Goal: Task Accomplishment & Management: Manage account settings

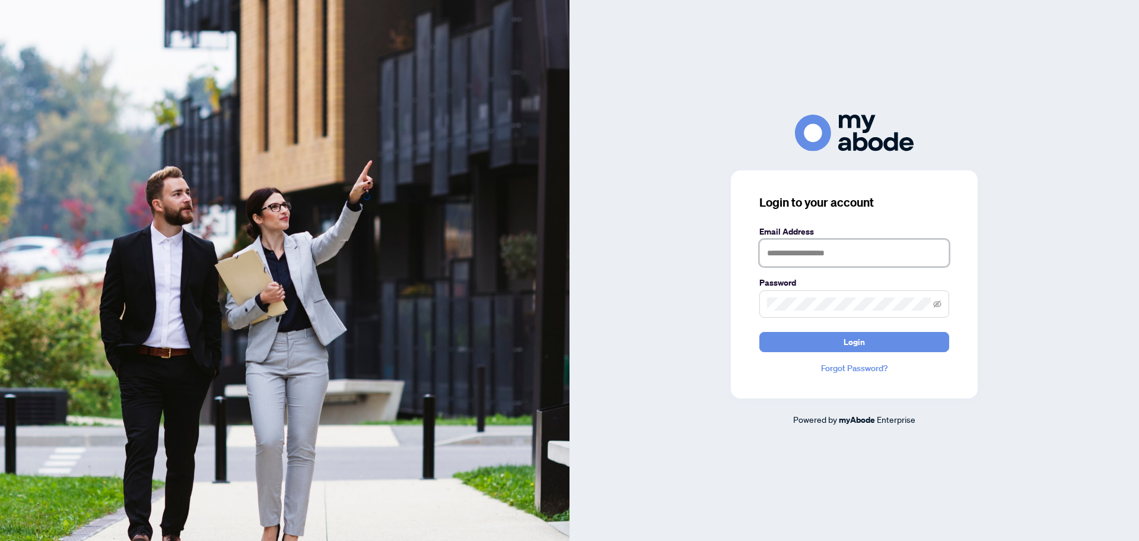
click at [889, 248] on input "text" at bounding box center [855, 252] width 190 height 27
type input "**********"
click at [760, 332] on button "Login" at bounding box center [855, 342] width 190 height 20
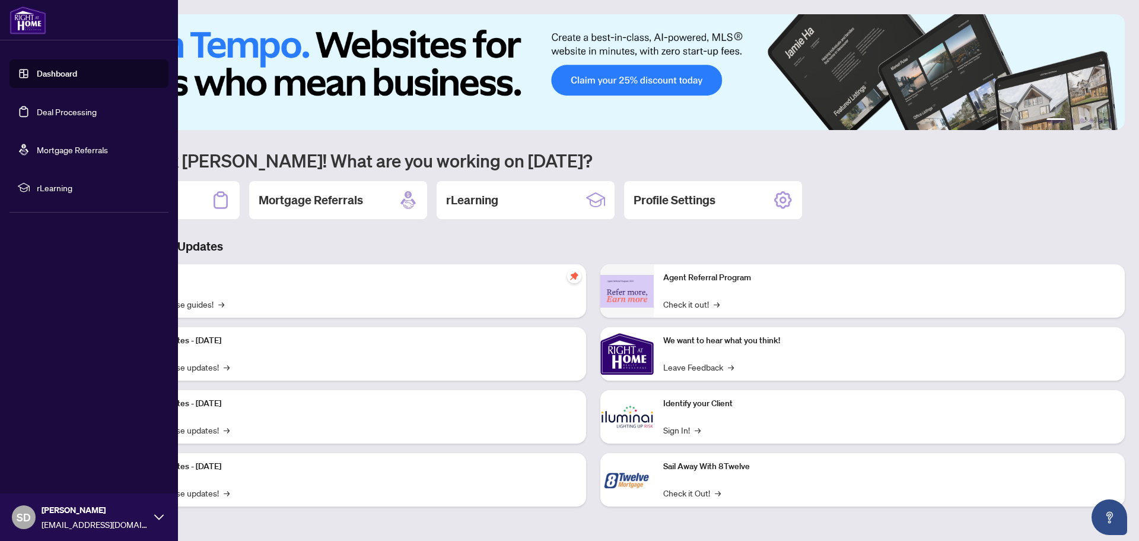
click at [63, 115] on link "Deal Processing" at bounding box center [67, 111] width 60 height 11
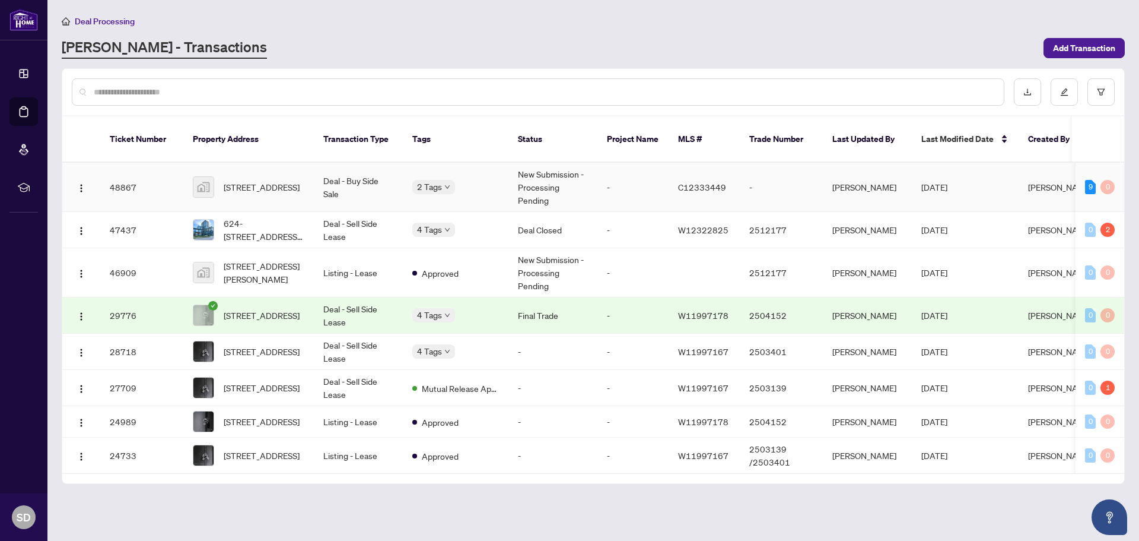
click at [350, 173] on td "Deal - Buy Side Sale" at bounding box center [358, 187] width 89 height 49
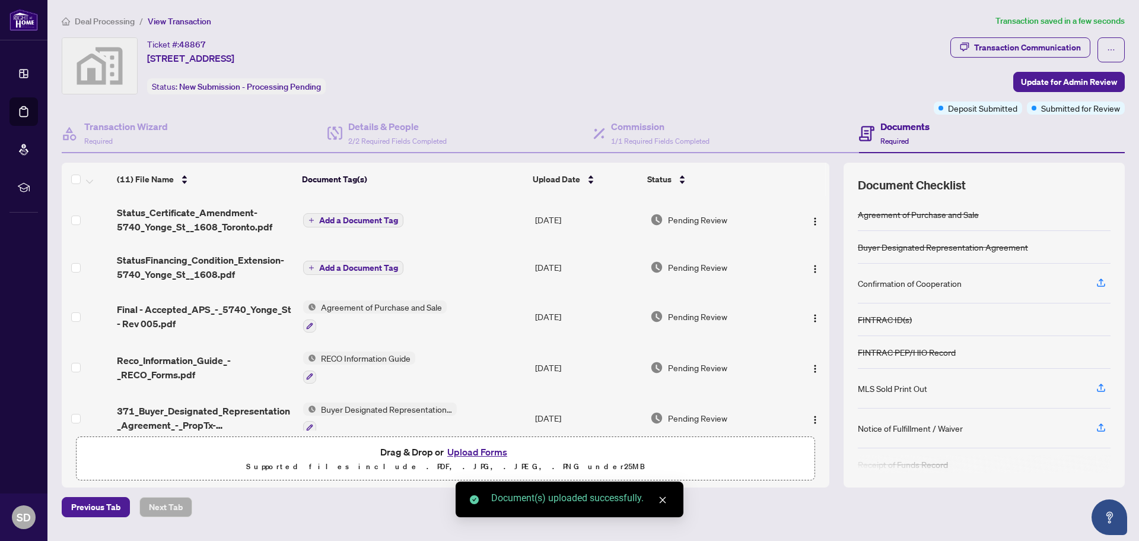
click at [359, 263] on span "Add a Document Tag" at bounding box center [358, 267] width 79 height 8
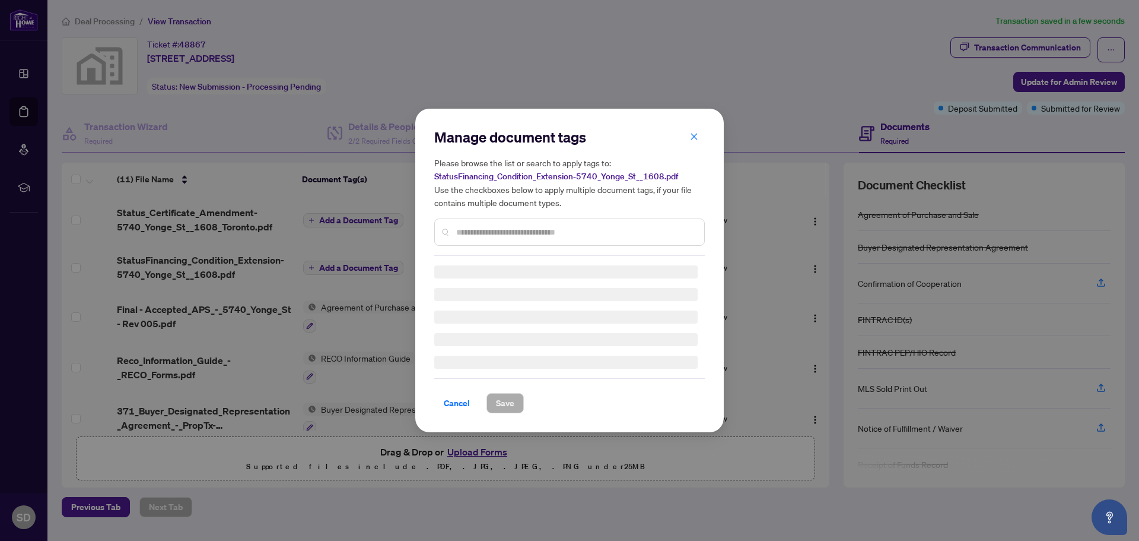
click at [507, 227] on input "text" at bounding box center [575, 232] width 239 height 13
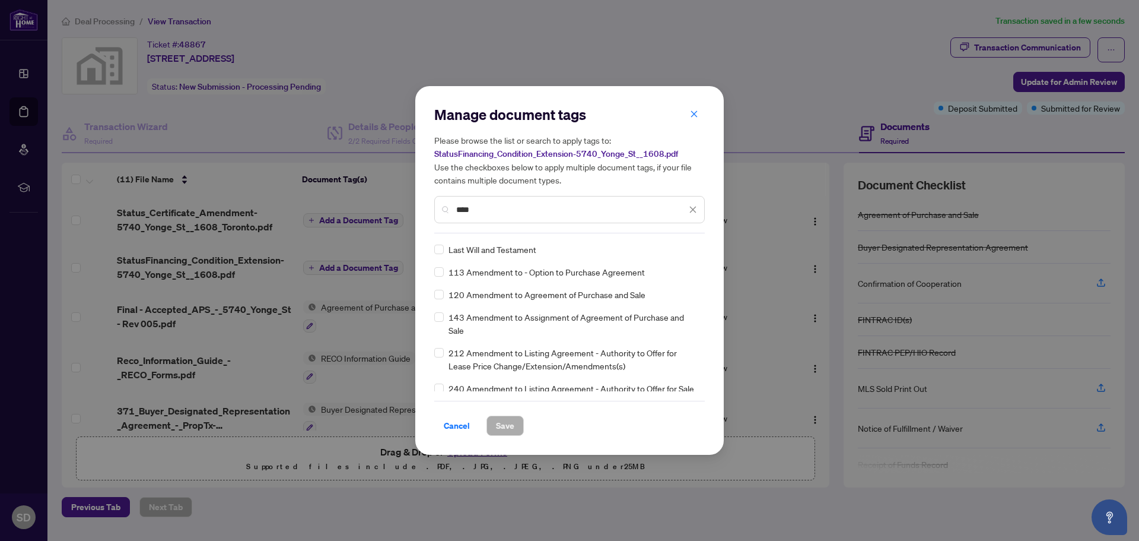
type input "****"
click at [509, 427] on span "Save" at bounding box center [505, 425] width 18 height 19
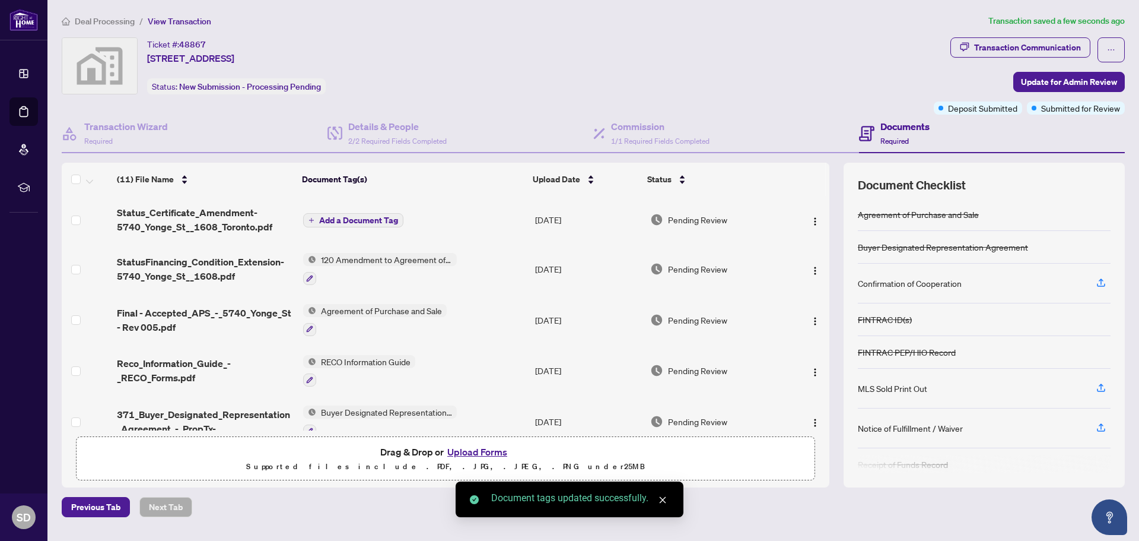
click at [348, 218] on span "Add a Document Tag" at bounding box center [358, 220] width 79 height 8
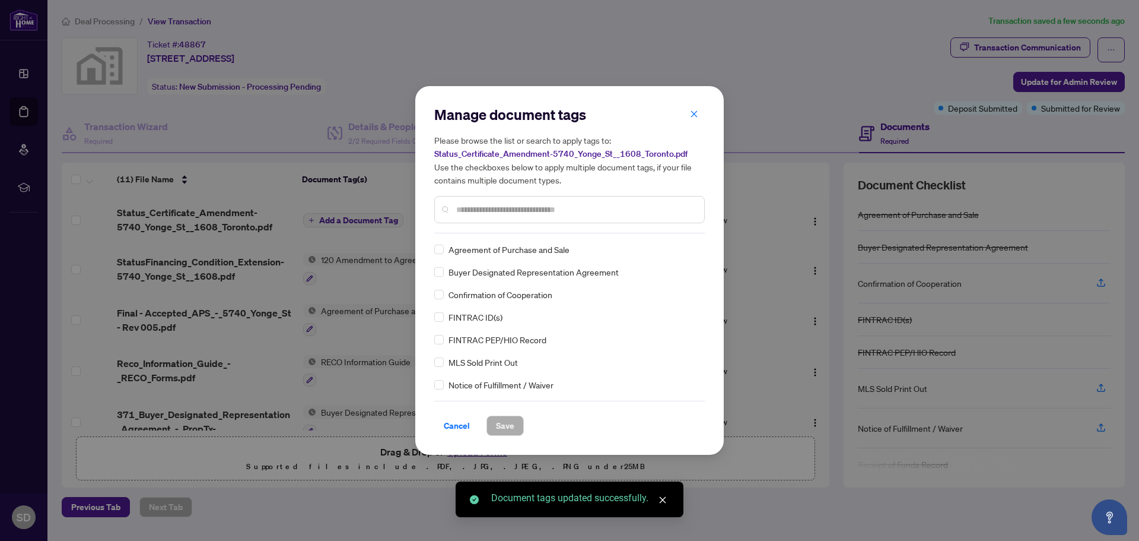
click at [516, 232] on div "Manage document tags Please browse the list or search to apply tags to: Status_…" at bounding box center [569, 169] width 271 height 128
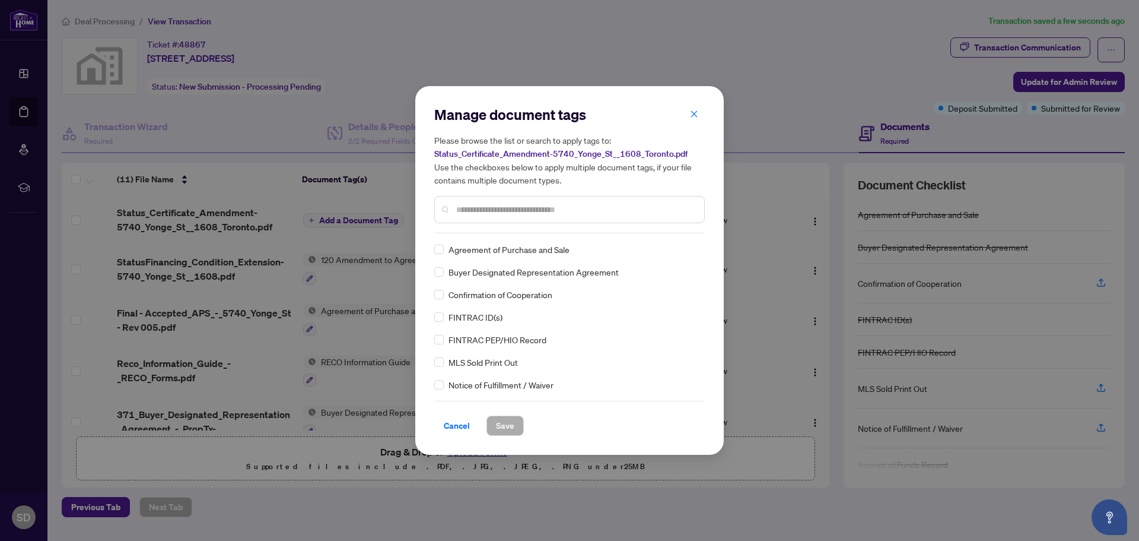
click at [507, 211] on input "text" at bounding box center [575, 209] width 239 height 13
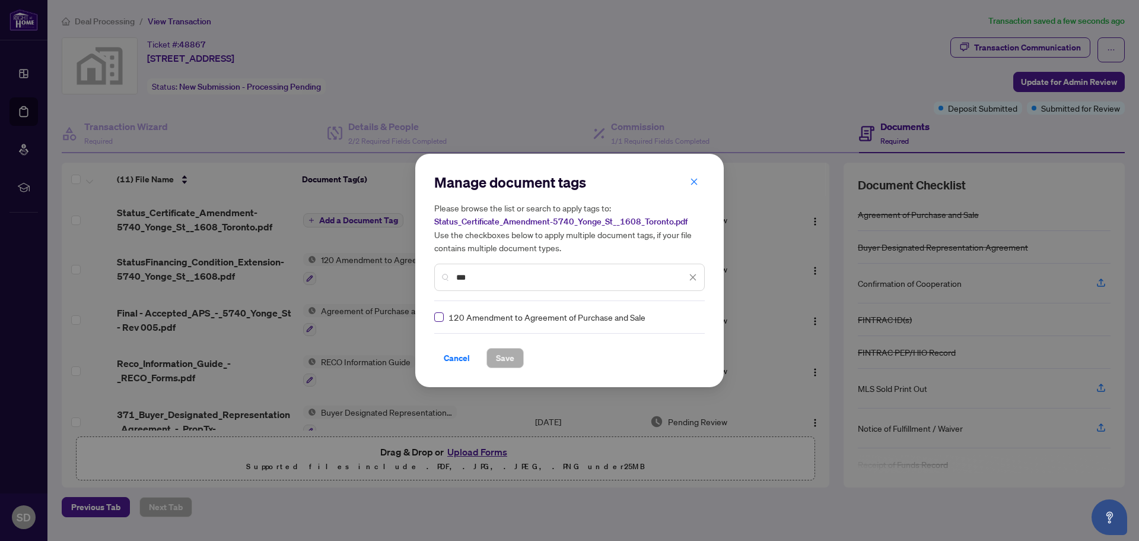
type input "***"
click at [507, 358] on span "Save" at bounding box center [505, 357] width 18 height 19
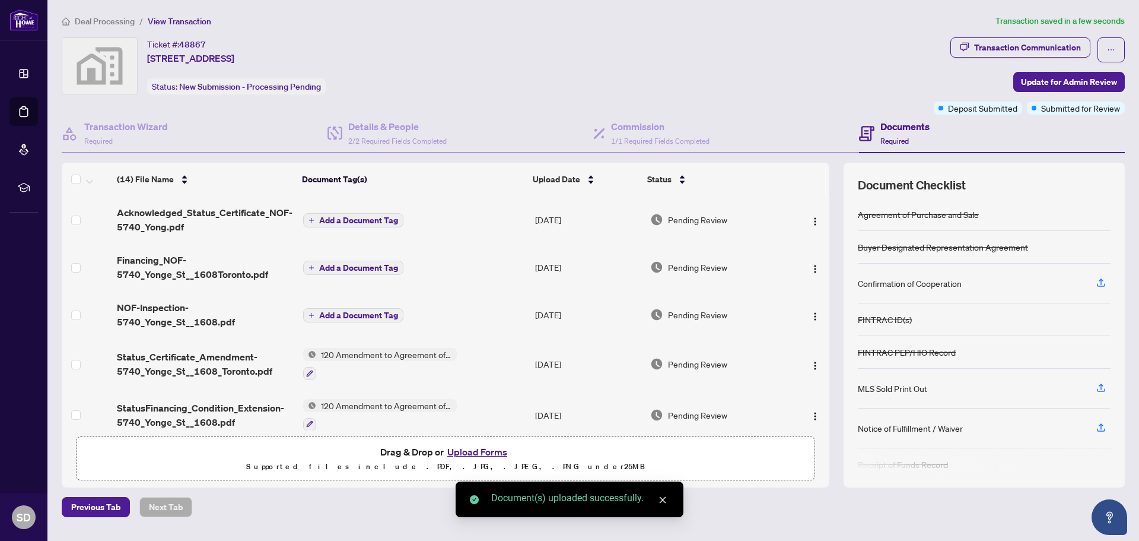
click at [347, 313] on span "Add a Document Tag" at bounding box center [358, 315] width 79 height 8
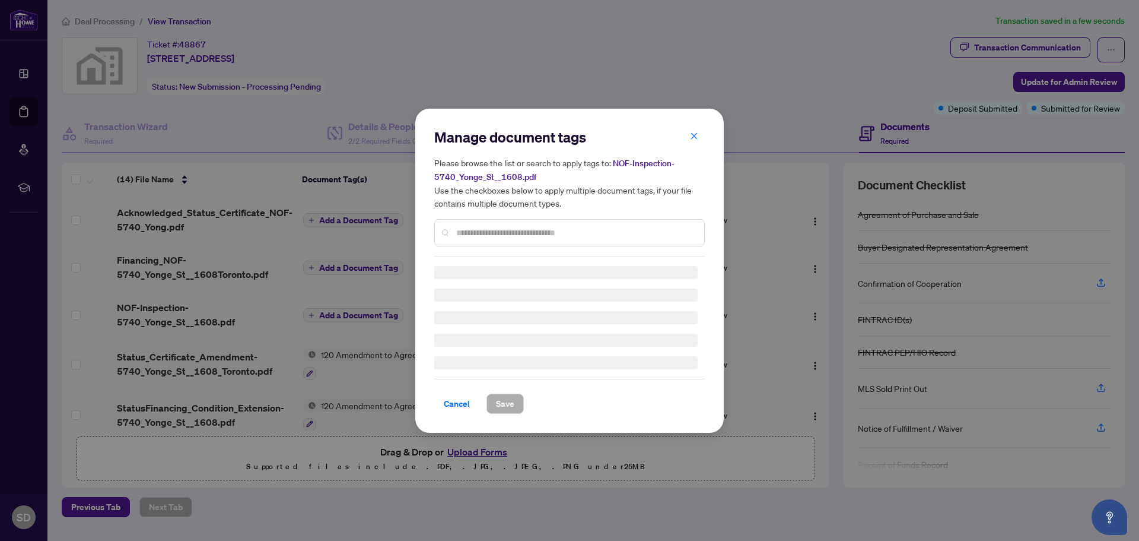
click at [520, 239] on div "Manage document tags Please browse the list or search to apply tags to: NOF-Ins…" at bounding box center [569, 271] width 271 height 286
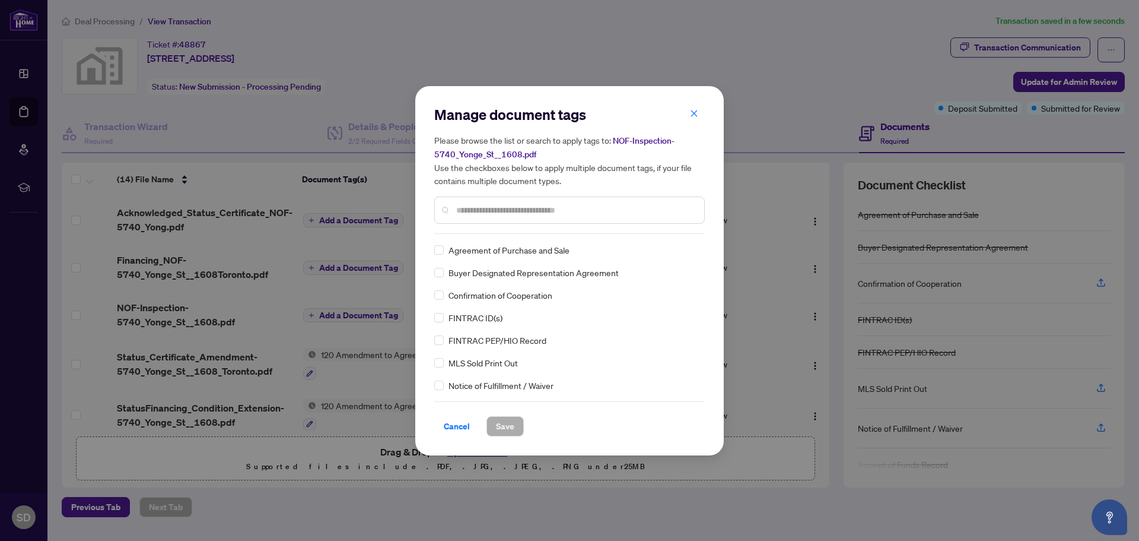
click at [506, 213] on input "text" at bounding box center [575, 210] width 239 height 13
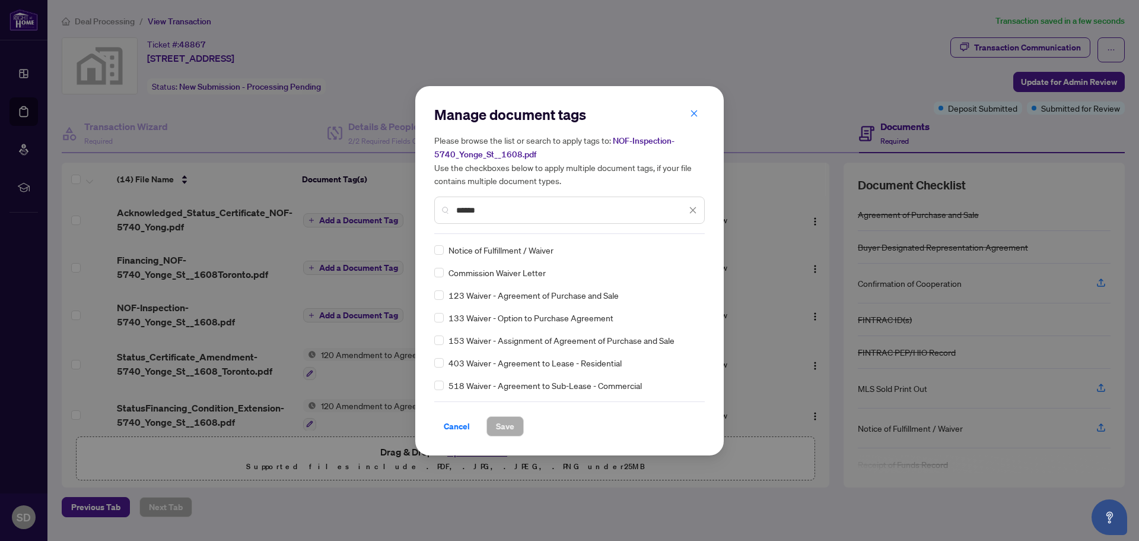
type input "******"
drag, startPoint x: 493, startPoint y: 211, endPoint x: 420, endPoint y: 209, distance: 73.0
click at [420, 209] on div "Manage document tags Please browse the list or search to apply tags to: NOF-Ins…" at bounding box center [569, 270] width 309 height 369
click at [506, 420] on span "Save" at bounding box center [505, 426] width 18 height 19
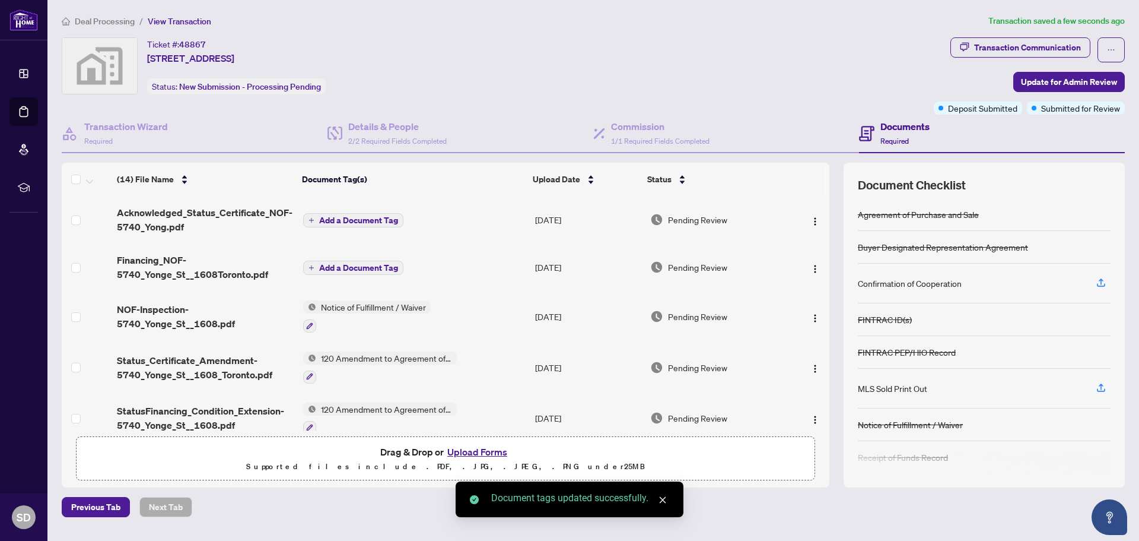
click at [354, 268] on span "Add a Document Tag" at bounding box center [358, 267] width 79 height 8
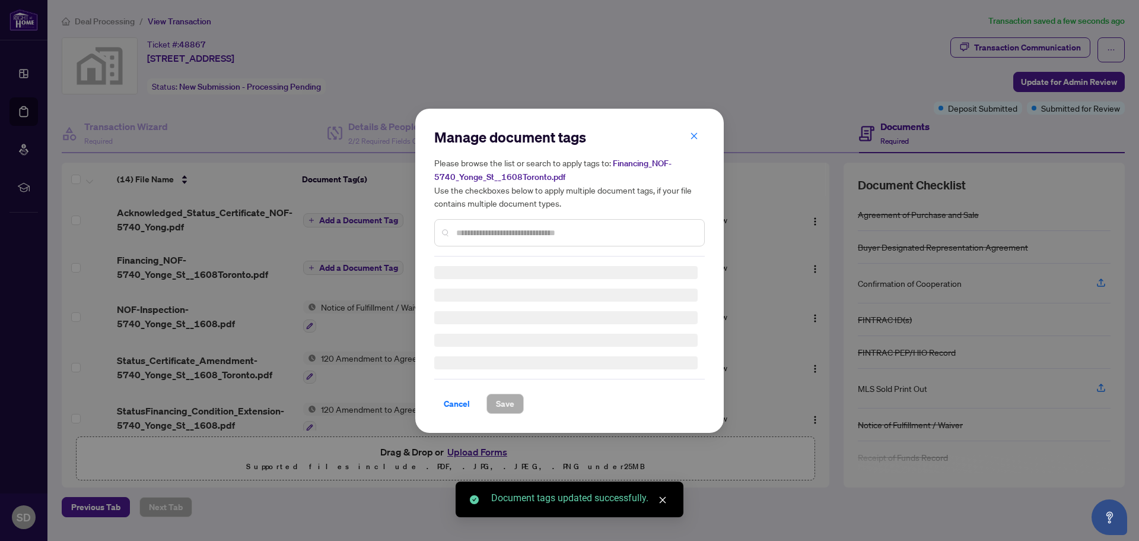
click at [468, 234] on div "Manage document tags Please browse the list or search to apply tags to: Financi…" at bounding box center [569, 271] width 271 height 286
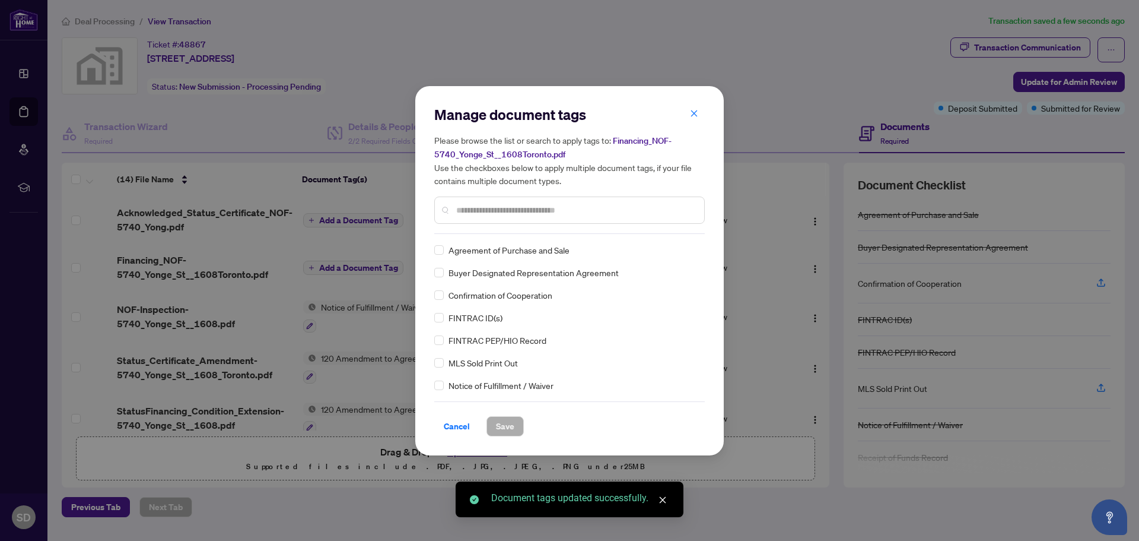
click at [485, 232] on div "Manage document tags Please browse the list or search to apply tags to: Financi…" at bounding box center [569, 169] width 271 height 129
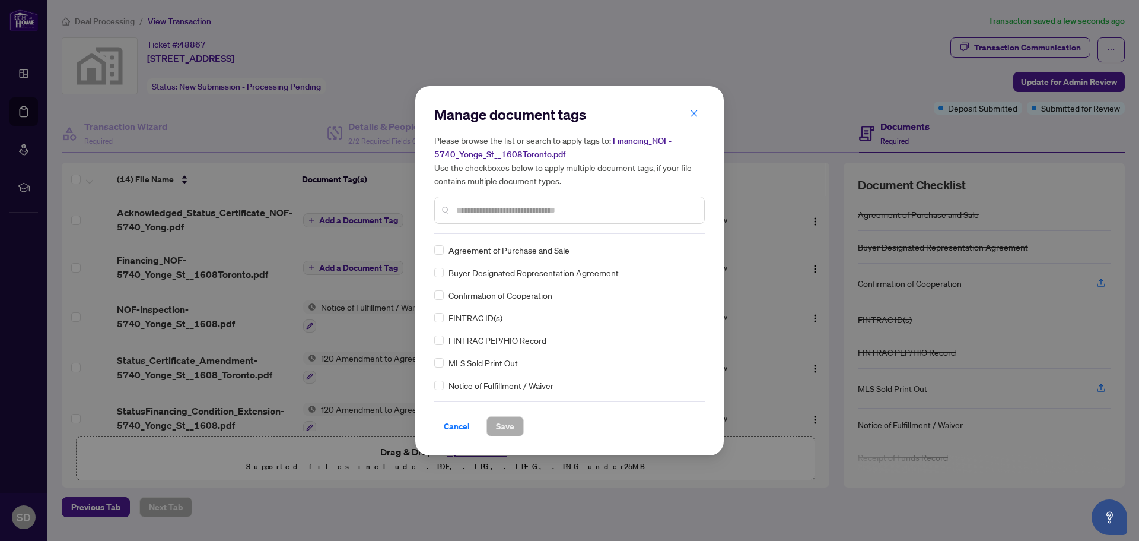
click at [482, 212] on input "text" at bounding box center [575, 210] width 239 height 13
paste input "******"
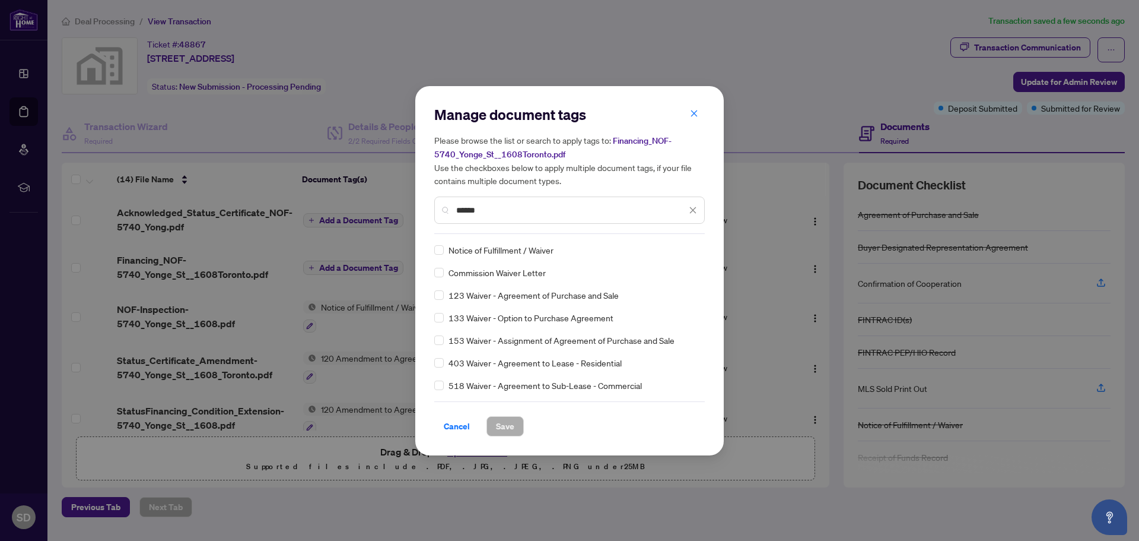
type input "******"
click at [510, 424] on button "Save" at bounding box center [505, 426] width 37 height 20
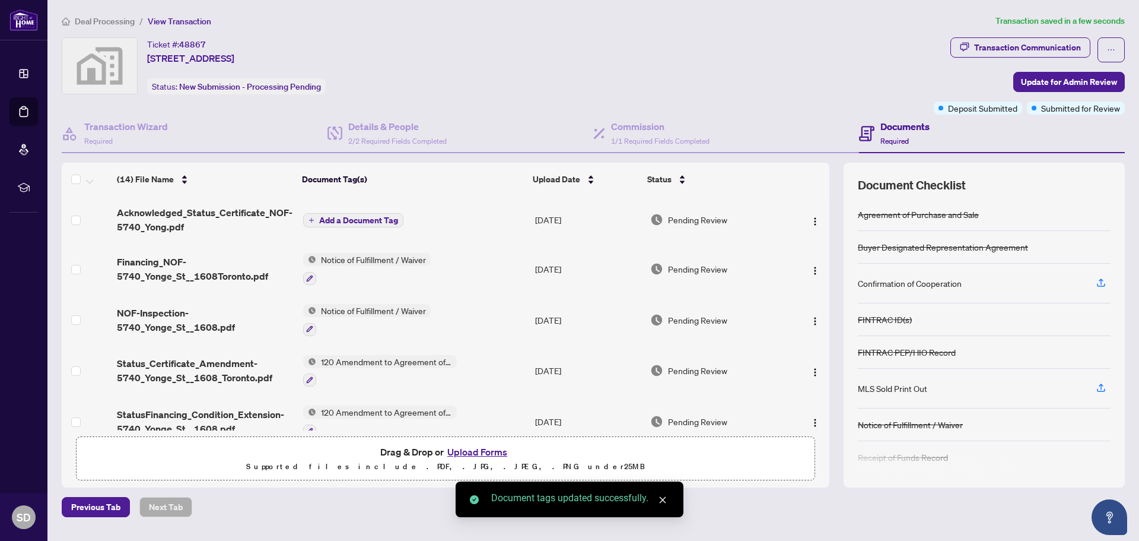
click at [355, 224] on span "Add a Document Tag" at bounding box center [358, 220] width 79 height 8
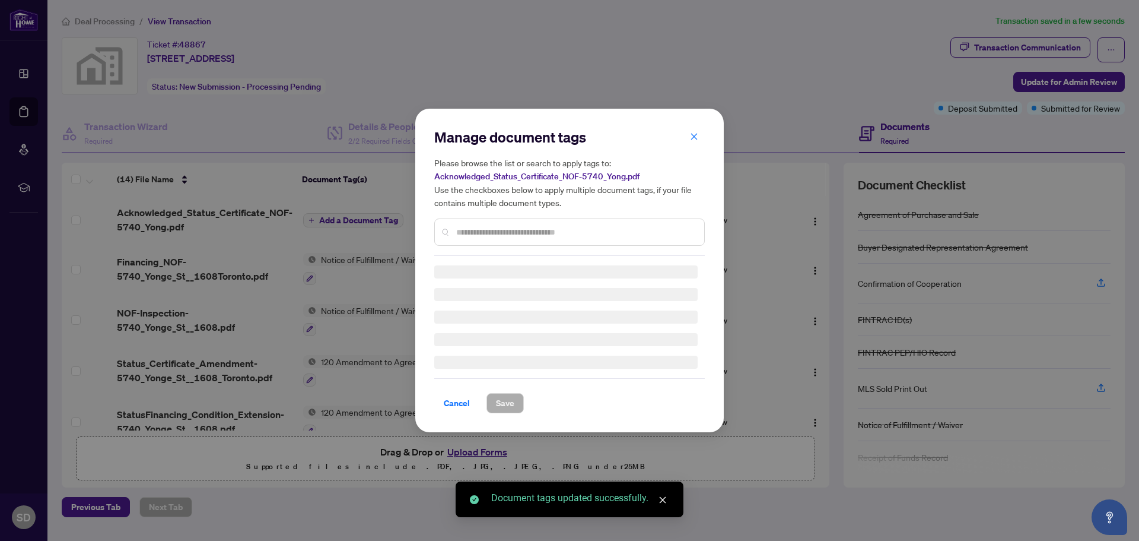
click at [493, 228] on div "Manage document tags Please browse the list or search to apply tags to: Acknowl…" at bounding box center [569, 192] width 271 height 128
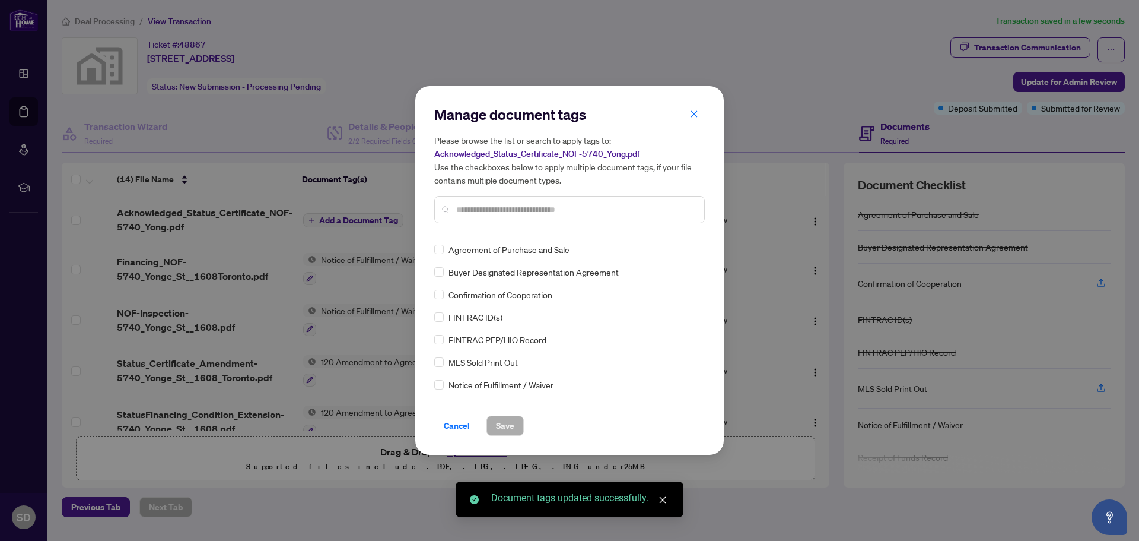
click at [500, 220] on div at bounding box center [569, 209] width 271 height 27
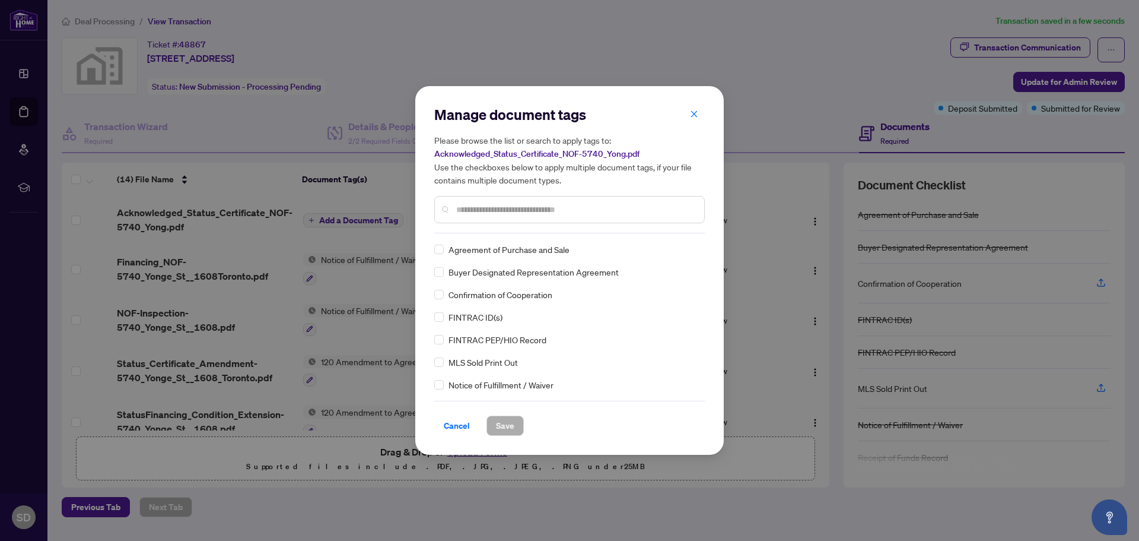
click at [502, 212] on input "text" at bounding box center [575, 209] width 239 height 13
paste input "******"
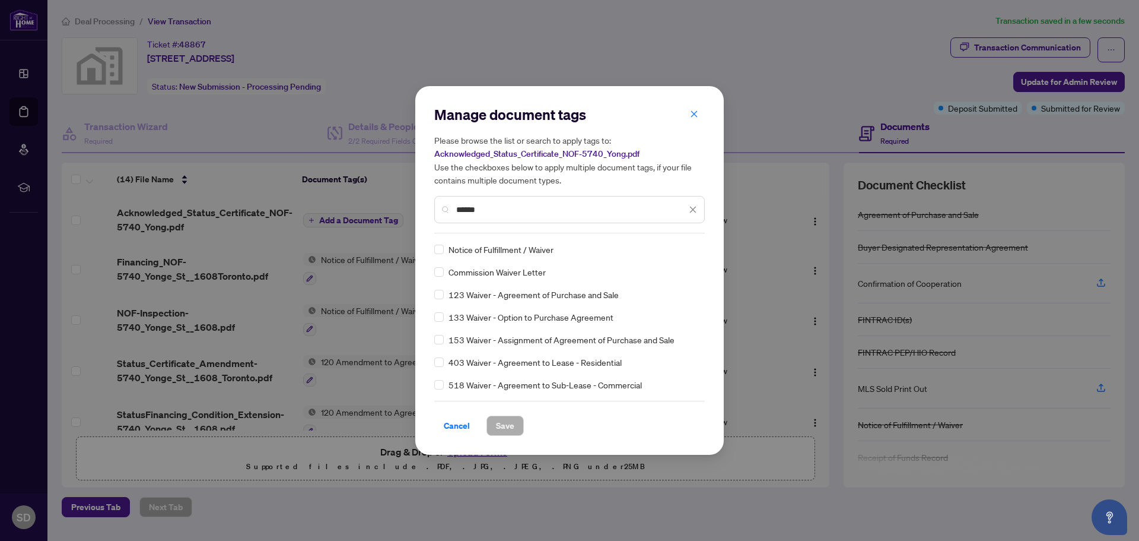
type input "******"
click at [444, 253] on div "Notice of Fulfillment / Waiver" at bounding box center [565, 249] width 263 height 13
click at [503, 428] on span "Save" at bounding box center [505, 425] width 18 height 19
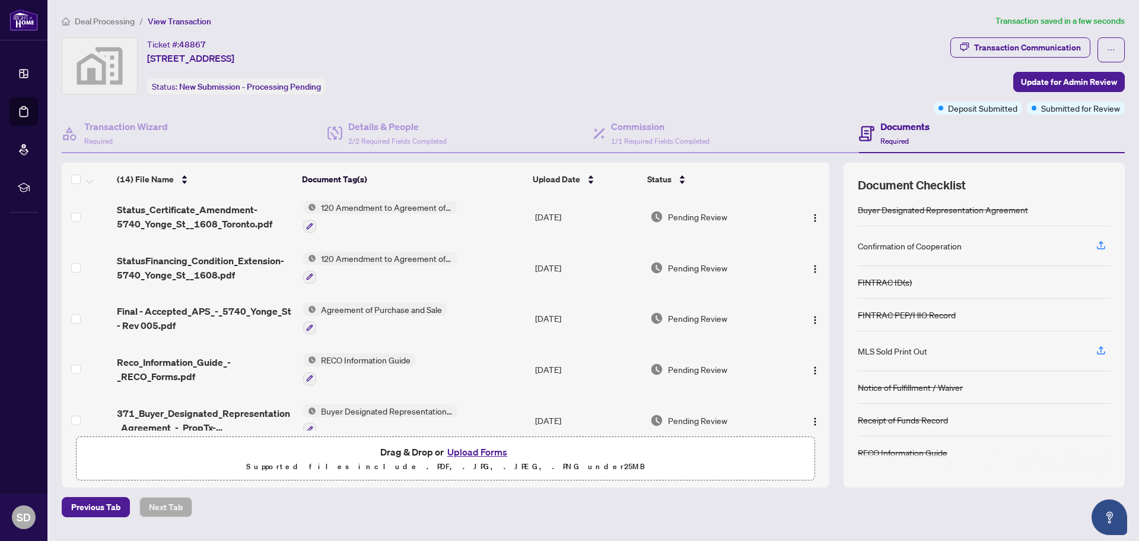
scroll to position [178, 0]
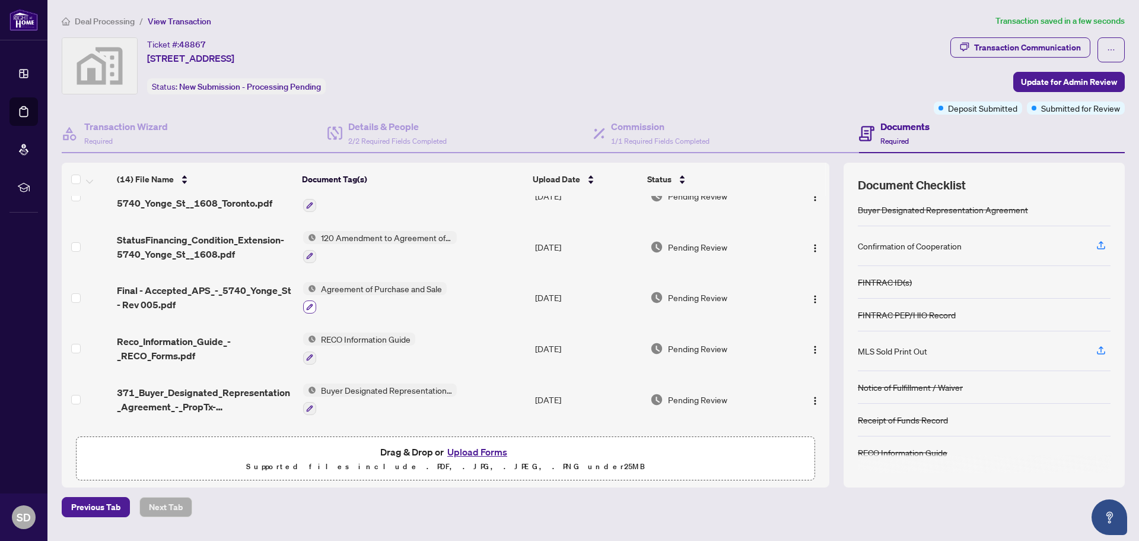
click at [306, 306] on icon "button" at bounding box center [309, 306] width 7 height 7
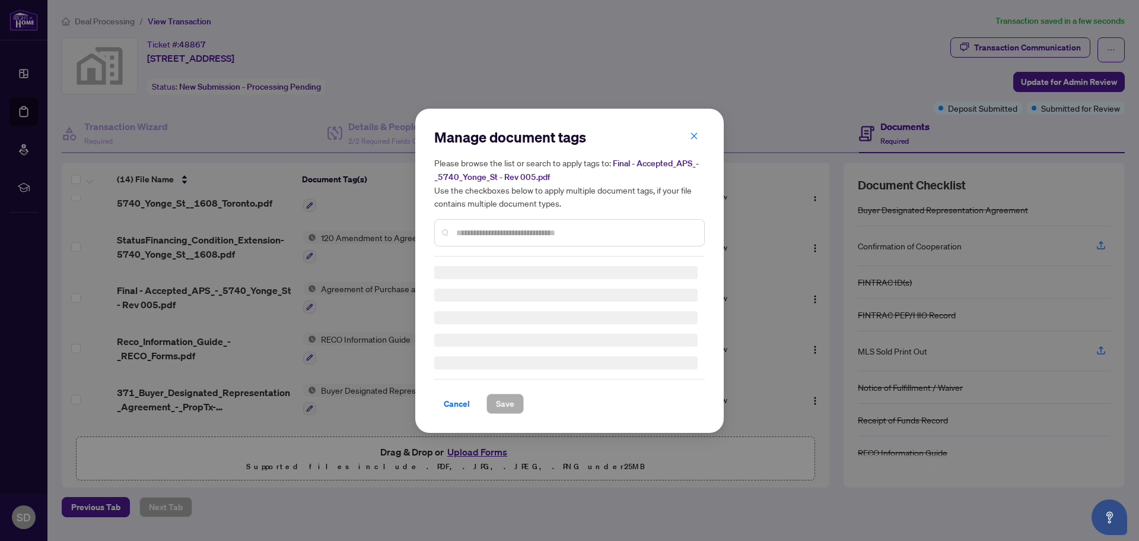
click at [493, 234] on div "Manage document tags Please browse the list or search to apply tags to: Final -…" at bounding box center [569, 271] width 271 height 286
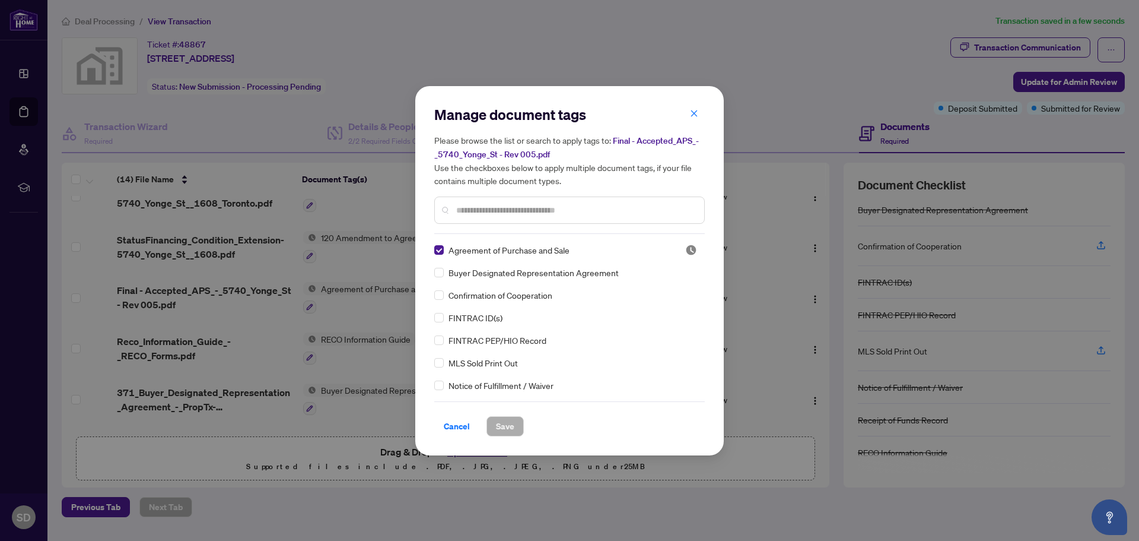
click at [494, 207] on input "text" at bounding box center [575, 210] width 239 height 13
click at [500, 424] on span "Save" at bounding box center [505, 426] width 18 height 19
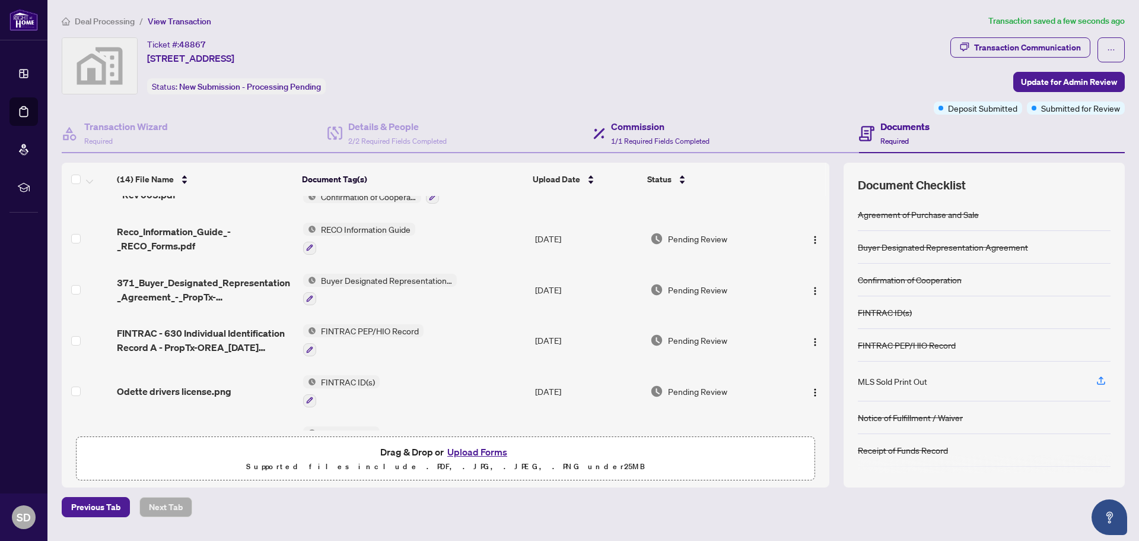
scroll to position [0, 0]
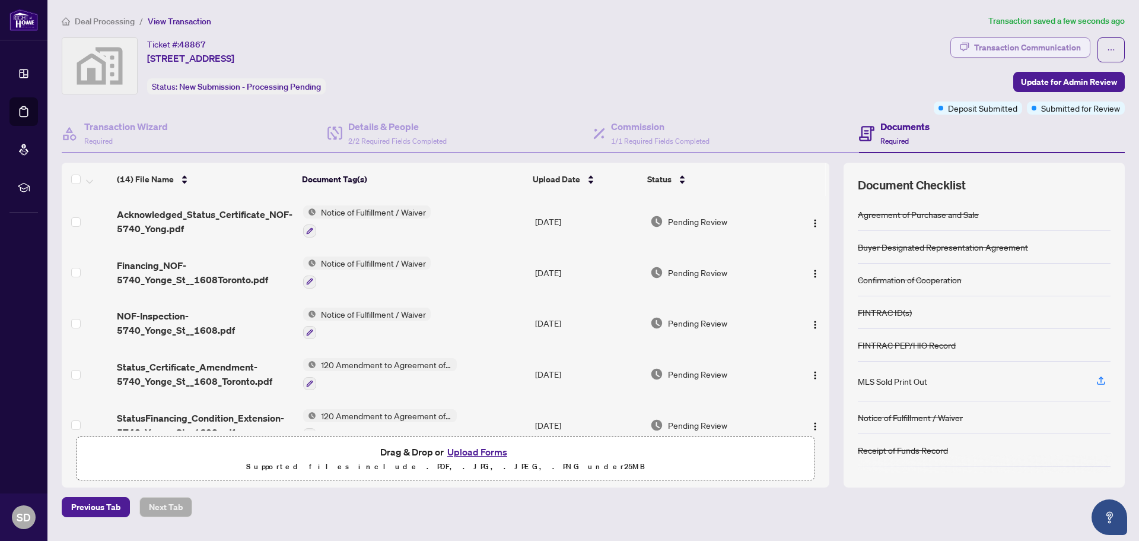
click at [1044, 48] on div "Transaction Communication" at bounding box center [1027, 47] width 107 height 19
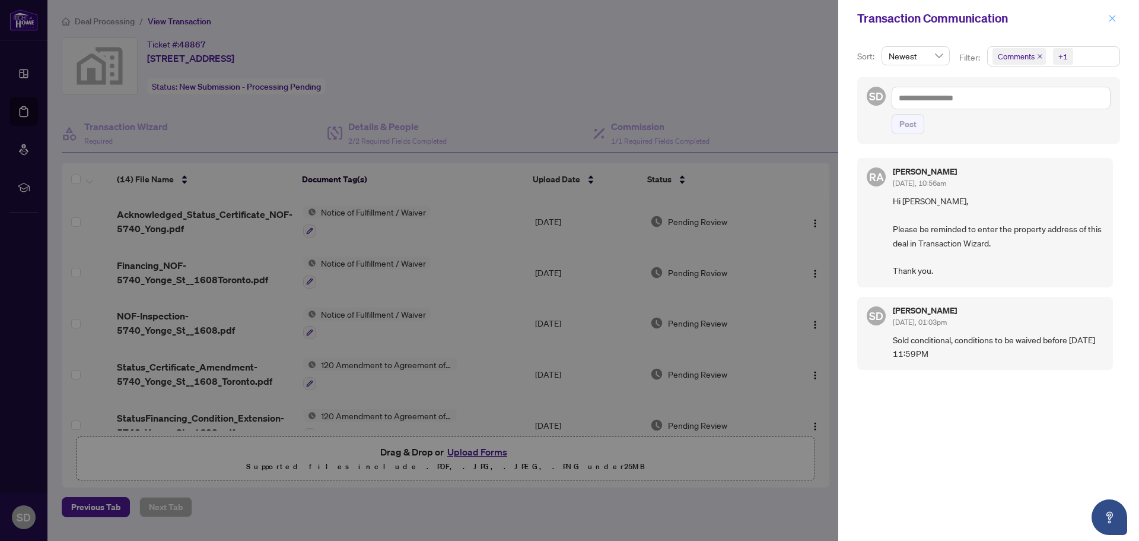
click at [1112, 18] on icon "close" at bounding box center [1113, 18] width 7 height 7
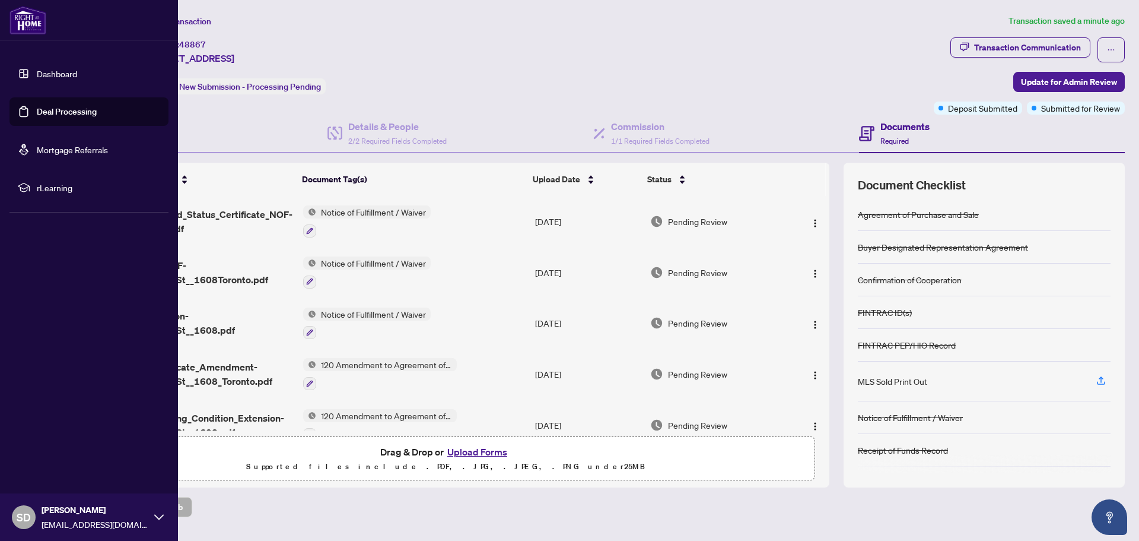
click at [38, 72] on link "Dashboard" at bounding box center [57, 73] width 40 height 11
